Goal: Navigation & Orientation: Find specific page/section

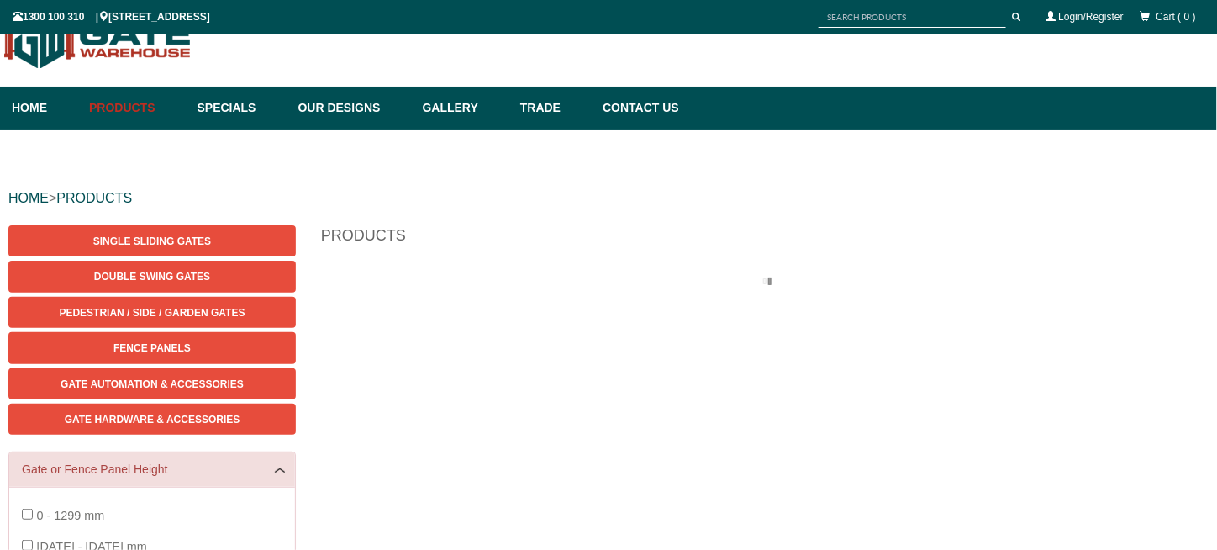
scroll to position [42, 0]
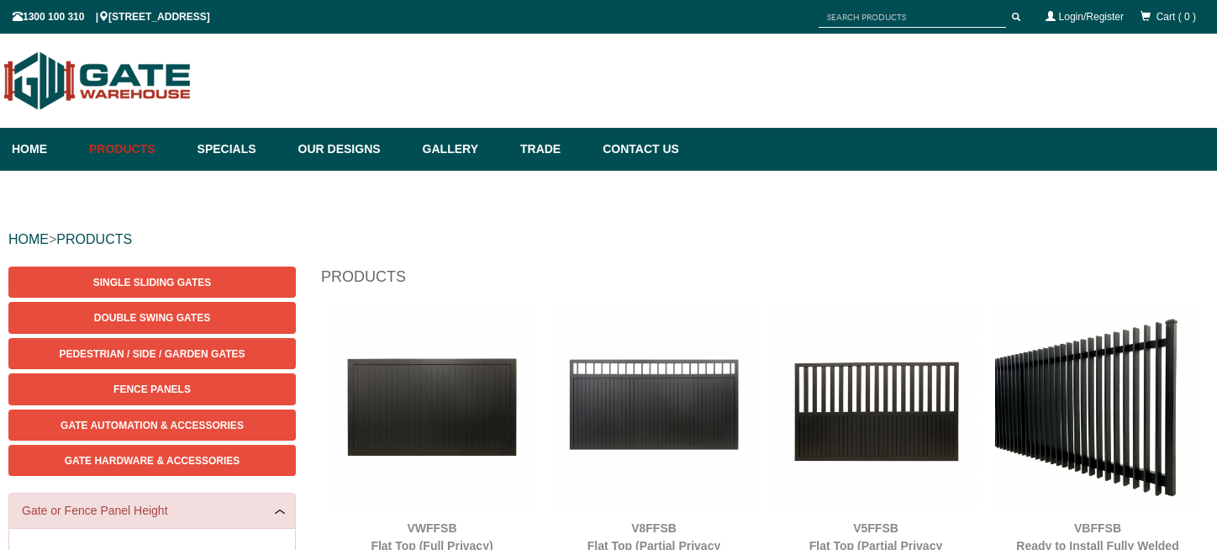
scroll to position [42, 0]
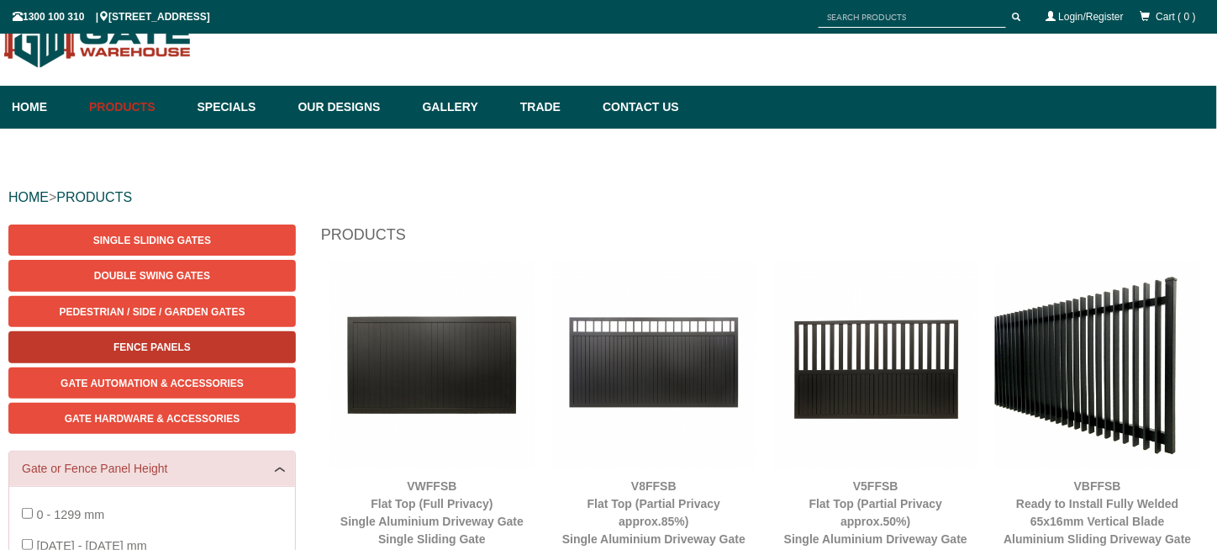
click at [220, 340] on link "Fence Panels" at bounding box center [152, 346] width 288 height 31
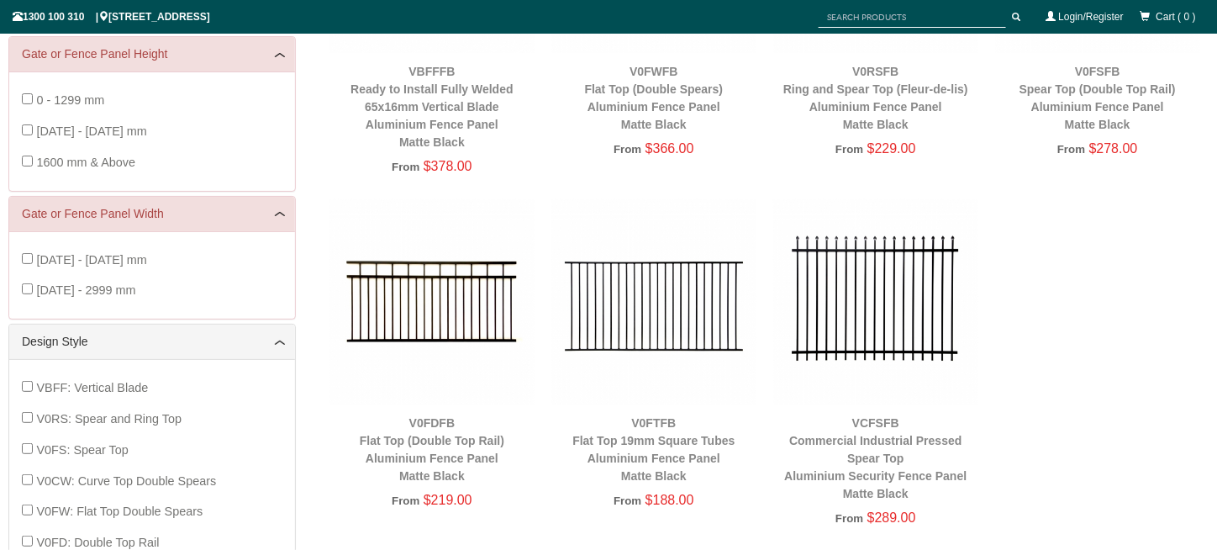
scroll to position [546, 0]
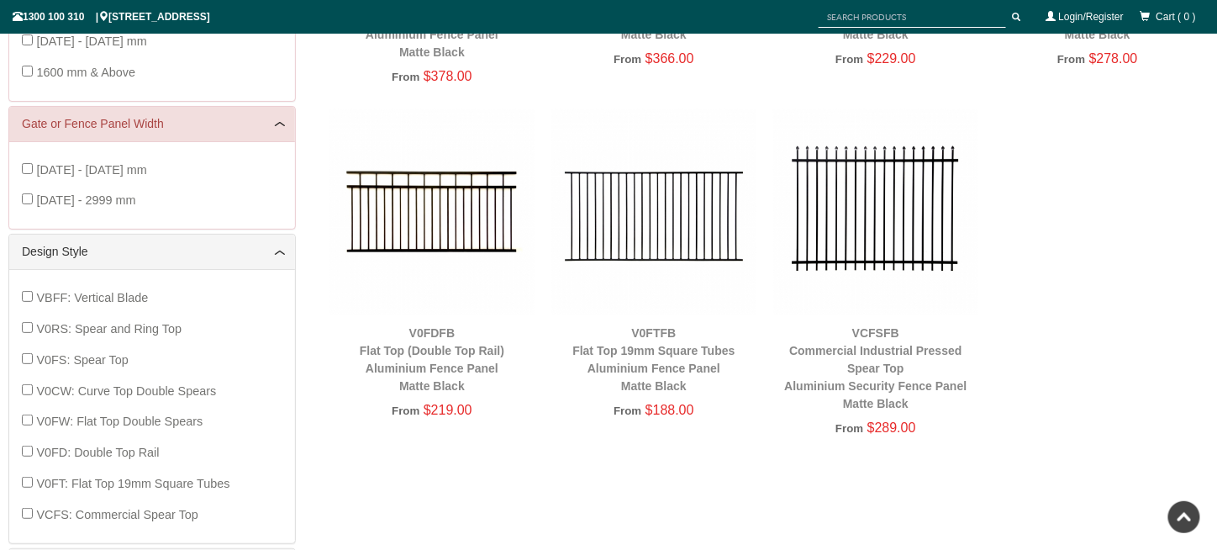
click at [199, 387] on span "V0CW: Curve Top Double Spears" at bounding box center [126, 390] width 180 height 13
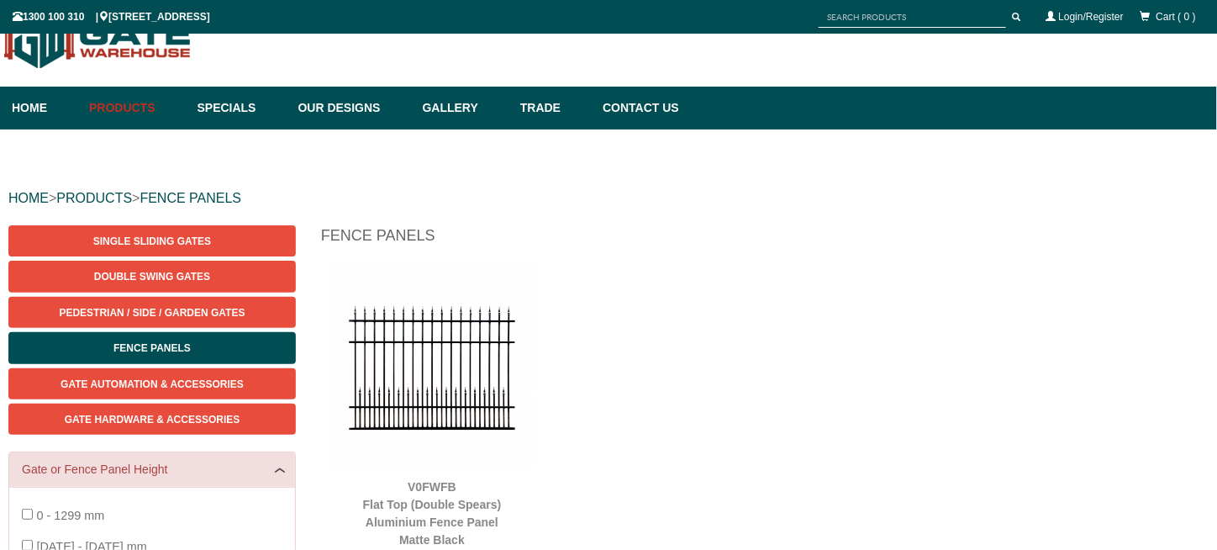
scroll to position [42, 0]
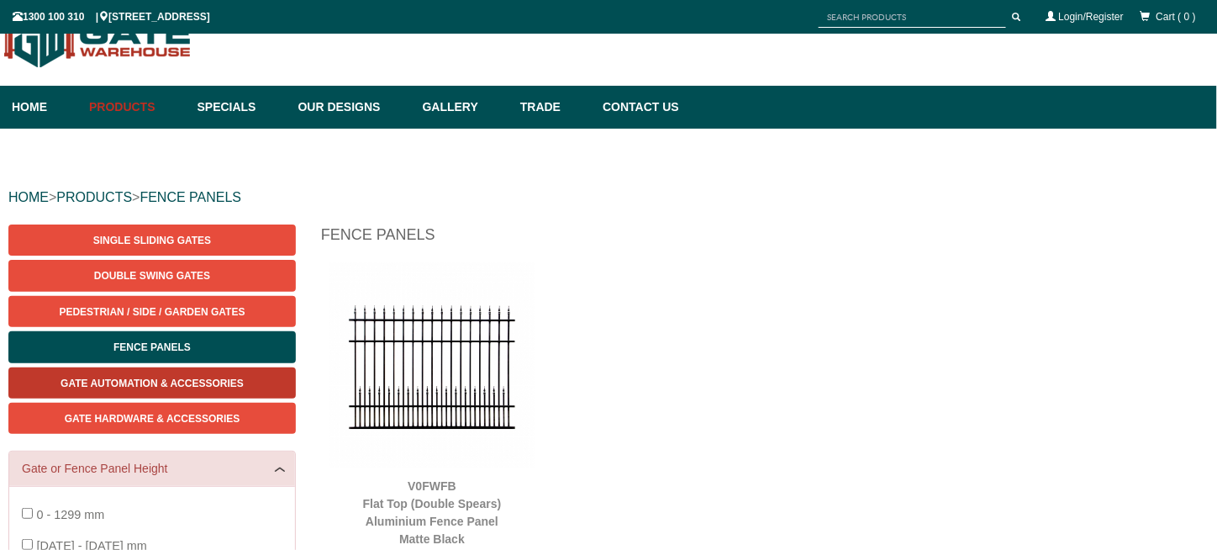
click at [198, 387] on span "Gate Automation & Accessories" at bounding box center [152, 383] width 183 height 12
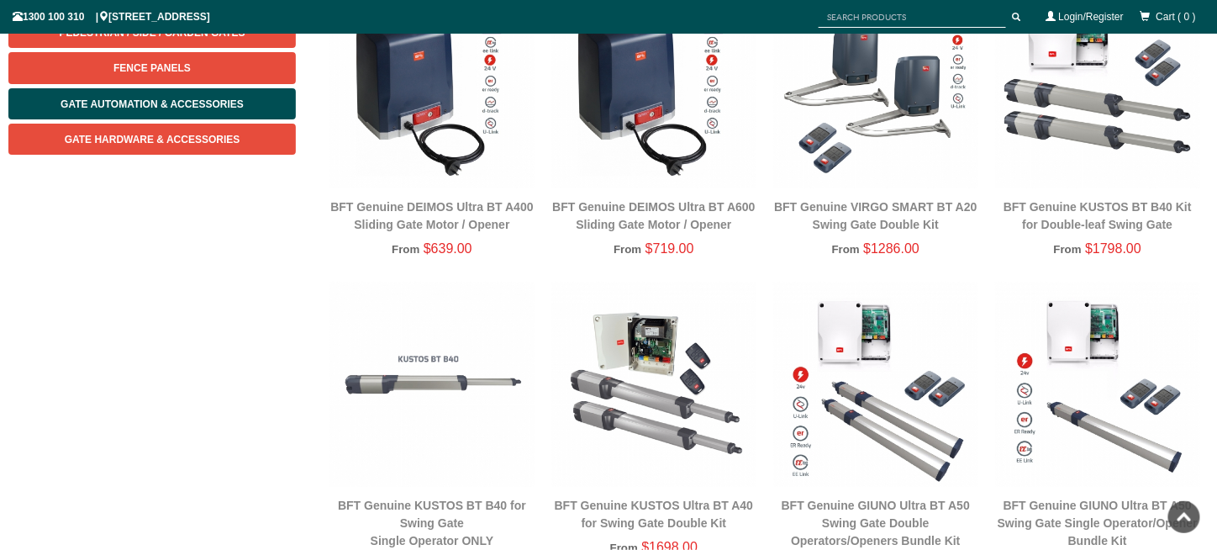
scroll to position [42, 0]
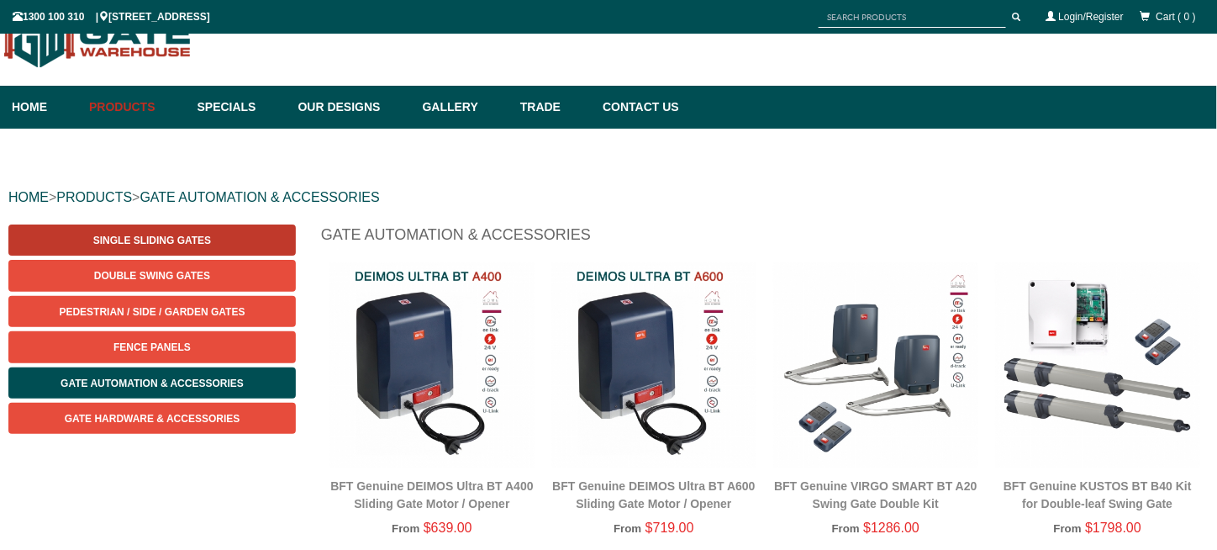
click at [195, 236] on span "Single Sliding Gates" at bounding box center [152, 241] width 118 height 12
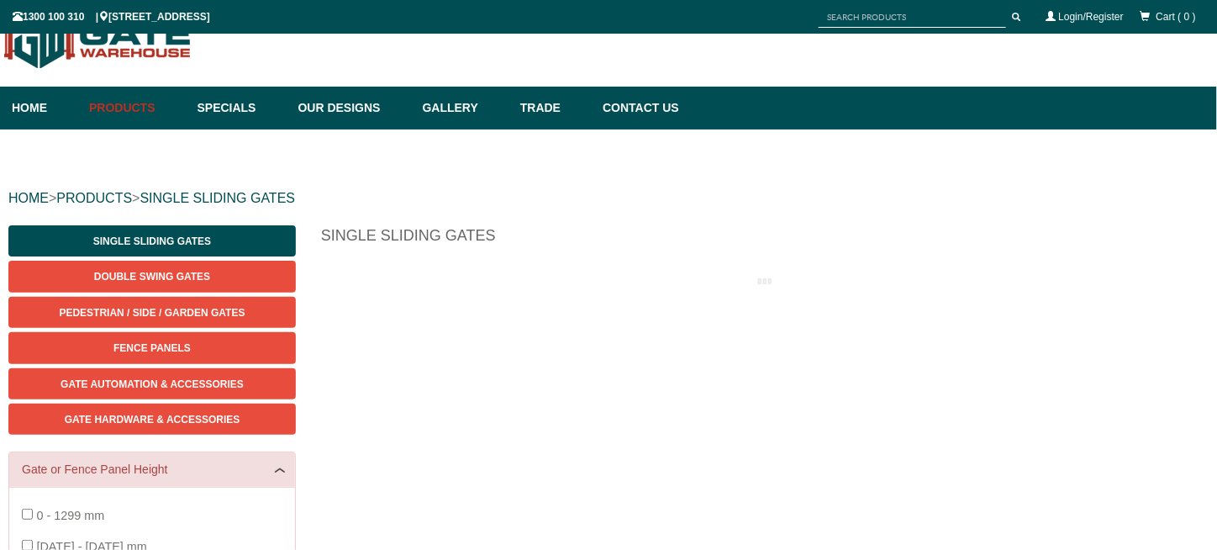
scroll to position [42, 0]
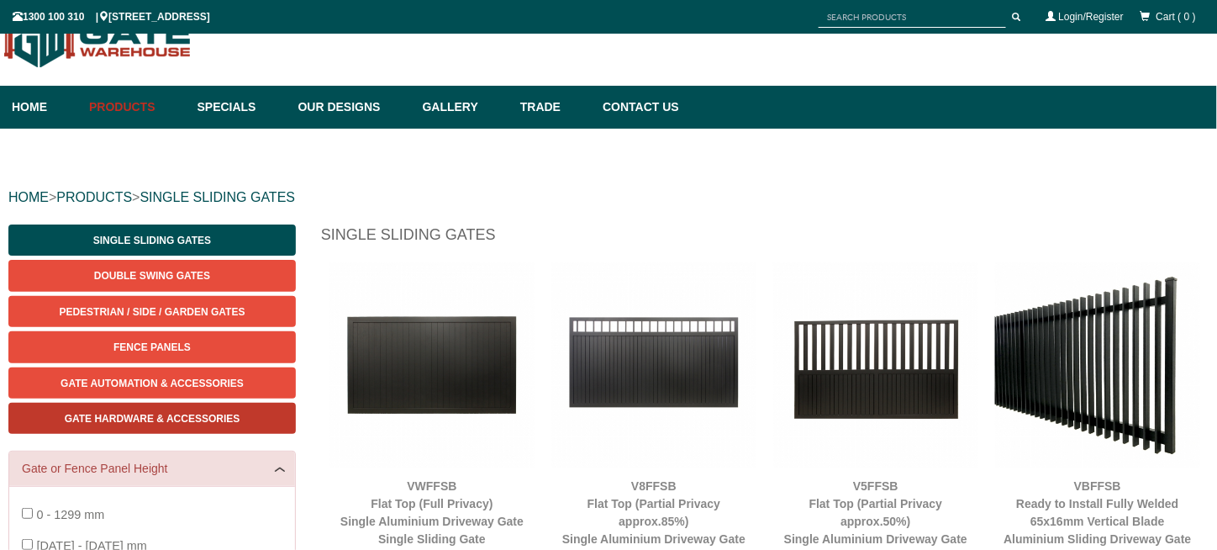
click at [193, 414] on span "Gate Hardware & Accessories" at bounding box center [153, 419] width 176 height 12
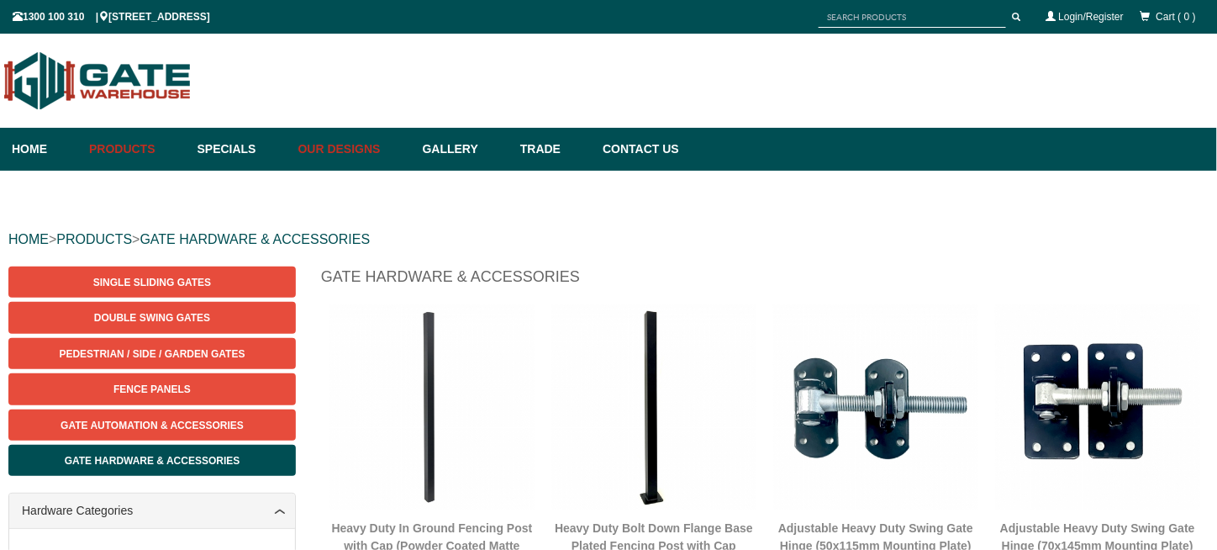
click at [333, 157] on link "Our Designs" at bounding box center [352, 149] width 124 height 43
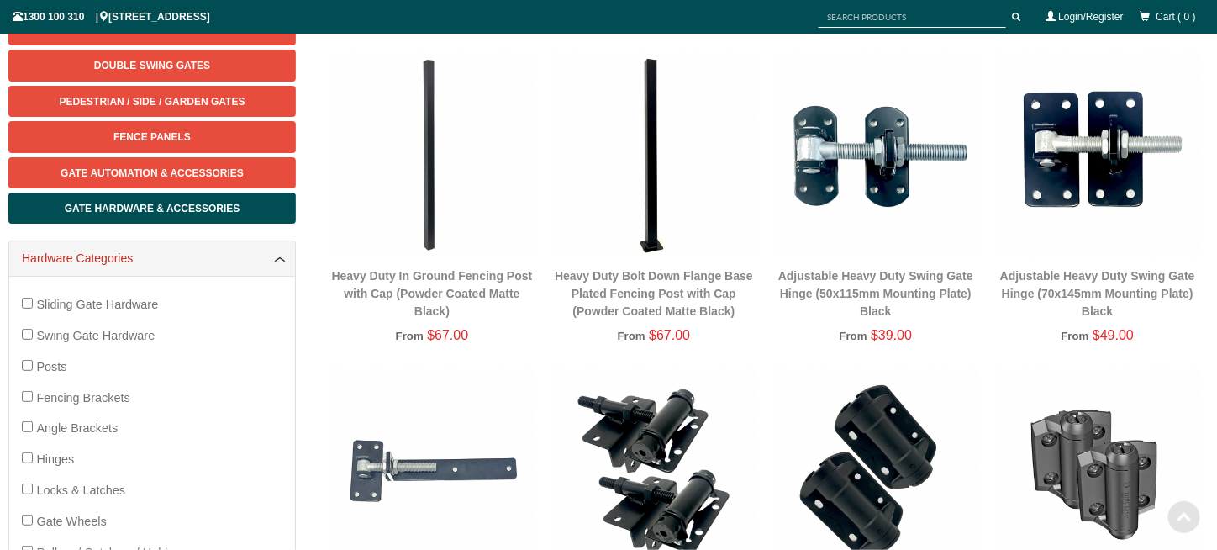
scroll to position [589, 0]
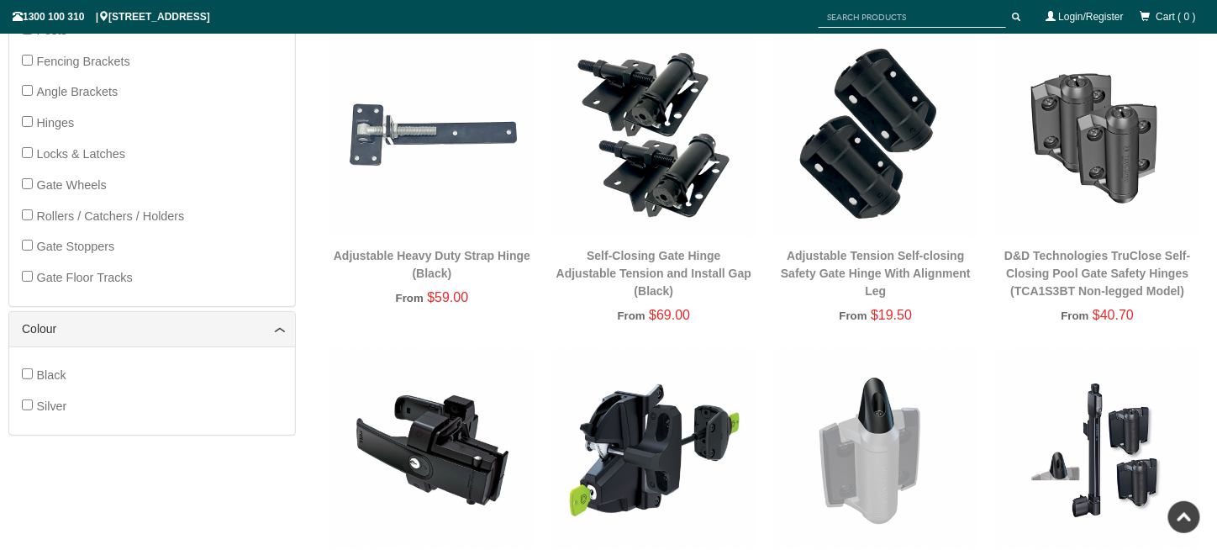
click at [105, 280] on span "Gate Floor Tracks" at bounding box center [84, 277] width 96 height 13
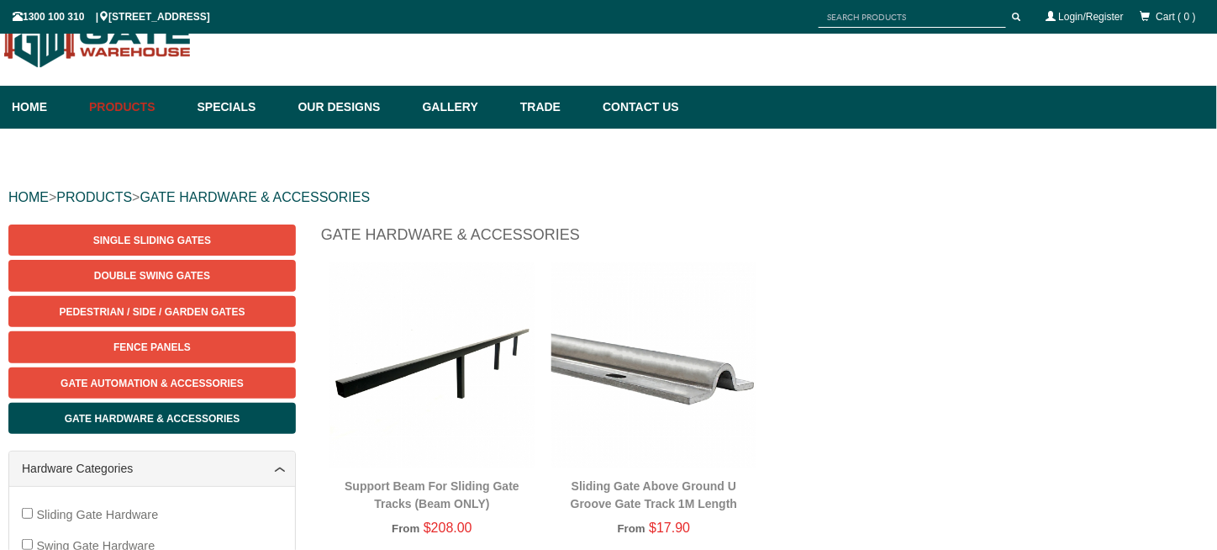
scroll to position [294, 0]
